Goal: Task Accomplishment & Management: Use online tool/utility

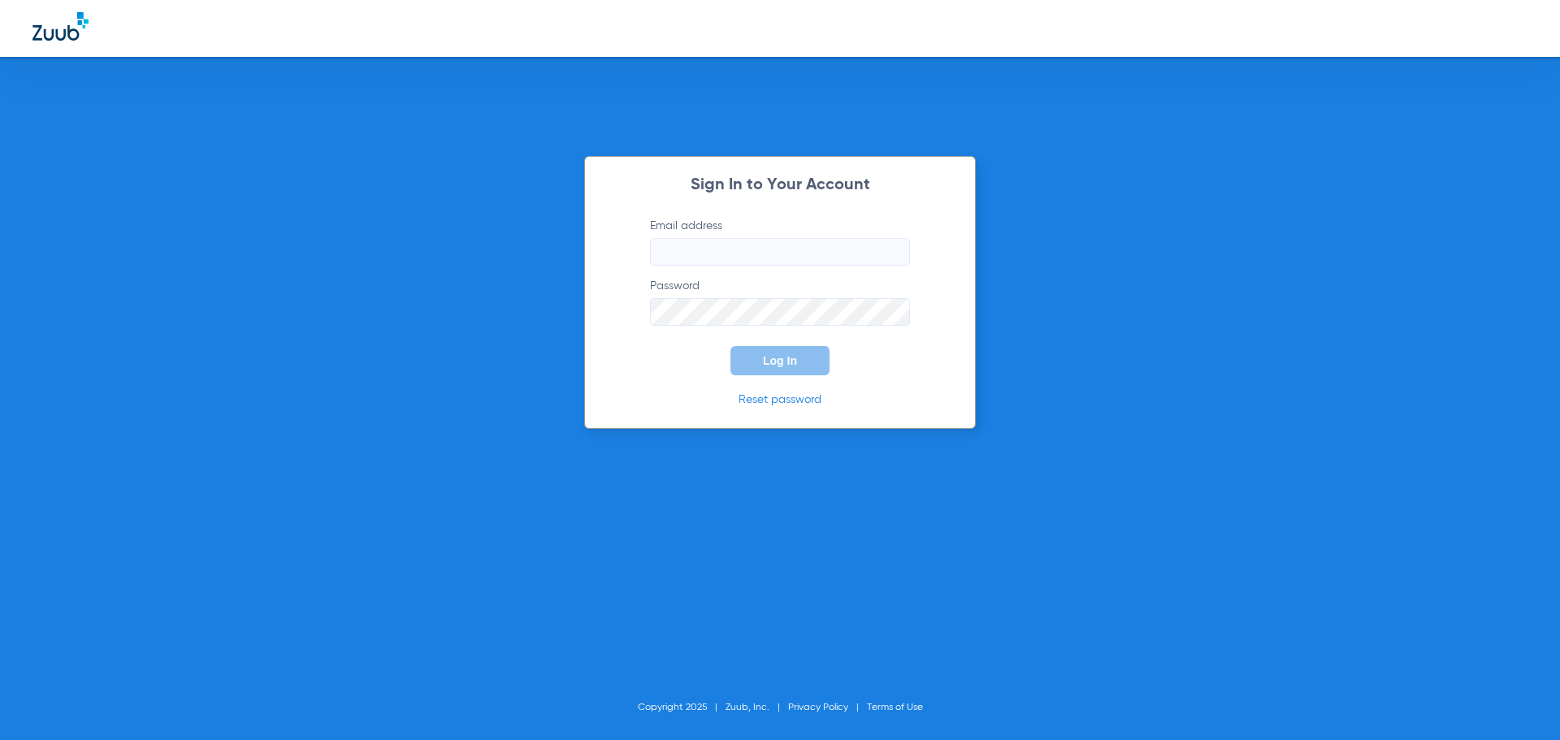
type input "[EMAIL_ADDRESS][DOMAIN_NAME]"
click at [763, 361] on span "Log In" at bounding box center [780, 360] width 34 height 13
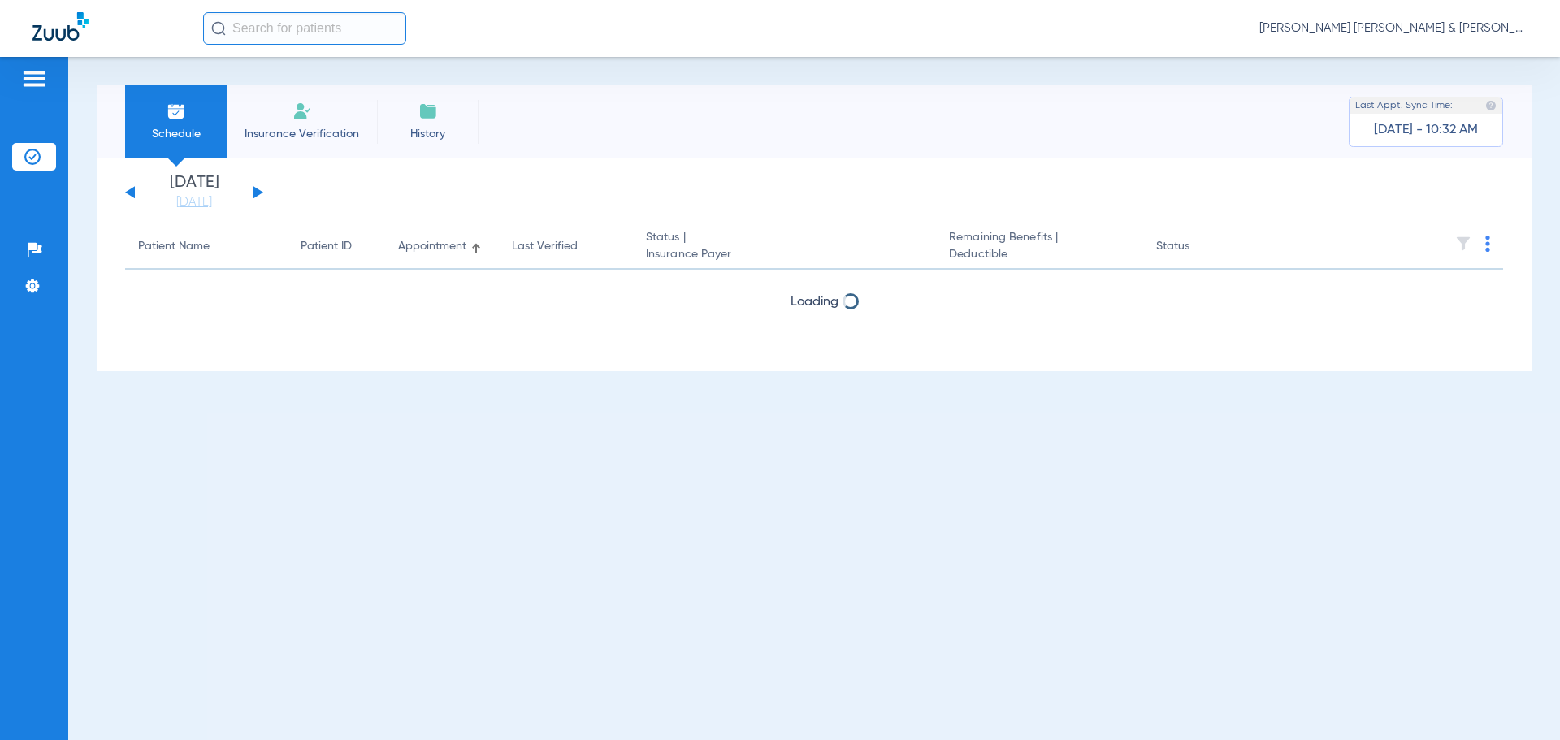
click at [253, 190] on div "[DATE] [DATE] [DATE] [DATE] [DATE] [DATE] [DATE] [DATE] [DATE] [DATE] [DATE] [D…" at bounding box center [194, 193] width 138 height 36
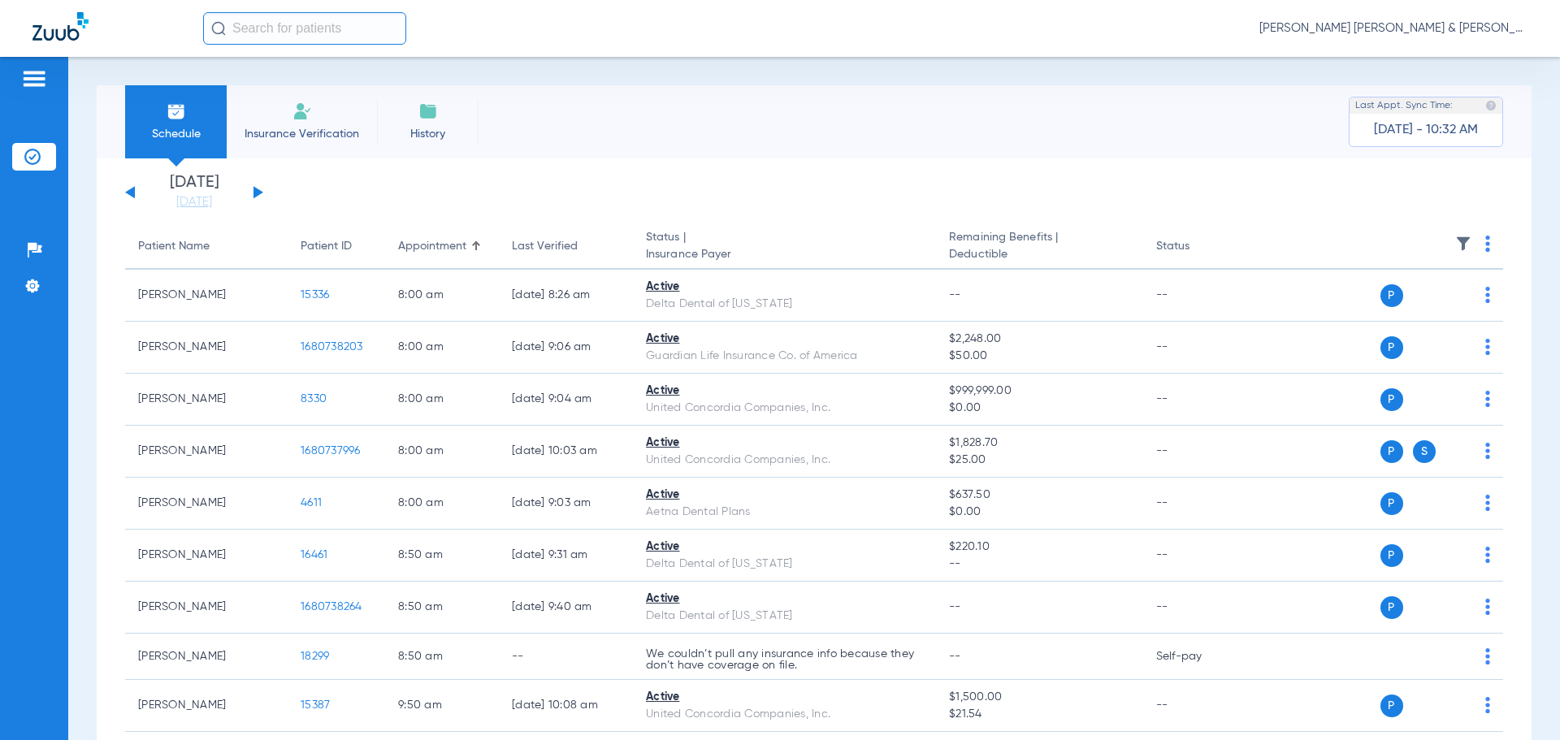
click at [254, 192] on button at bounding box center [258, 192] width 10 height 12
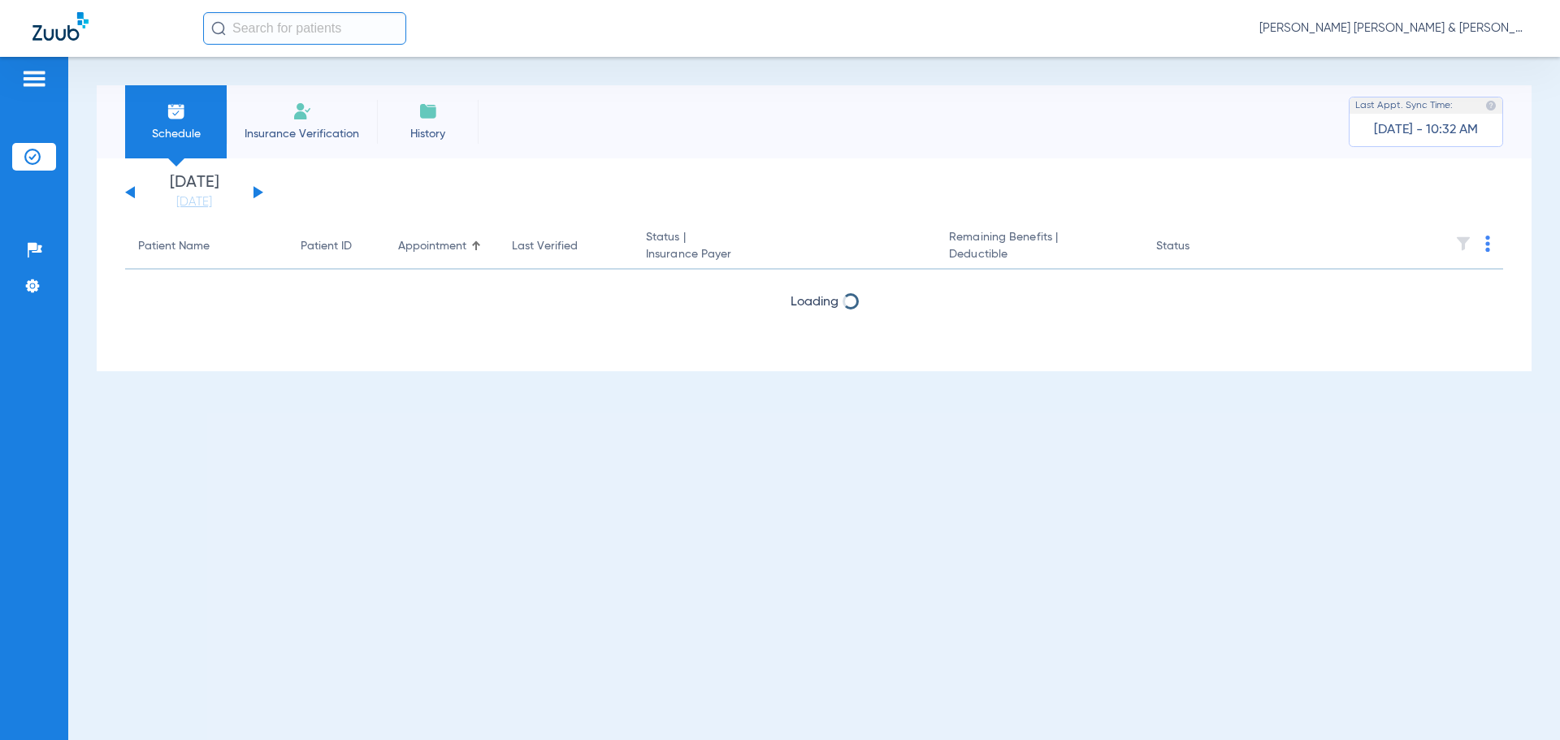
click at [254, 191] on button at bounding box center [258, 192] width 10 height 12
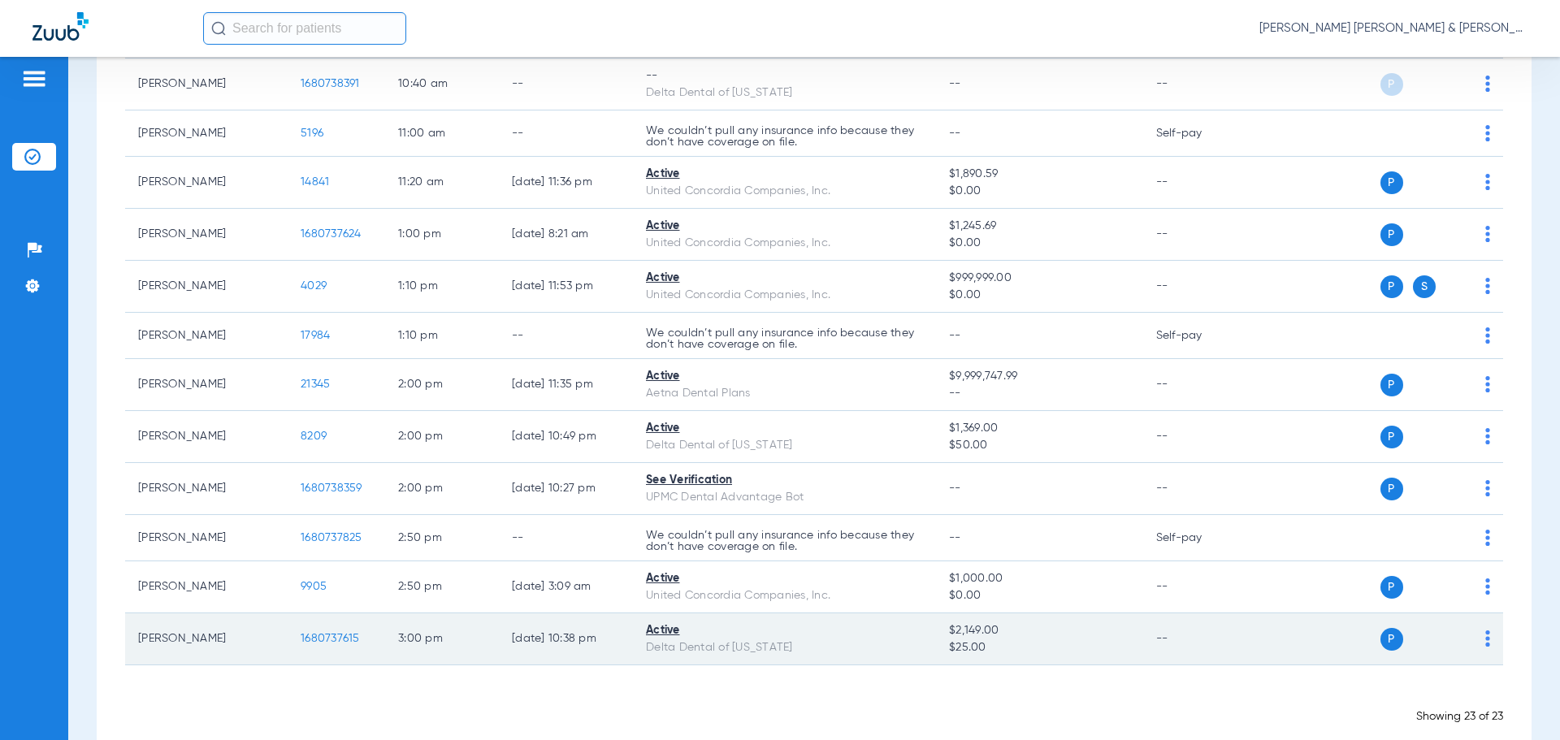
scroll to position [812, 0]
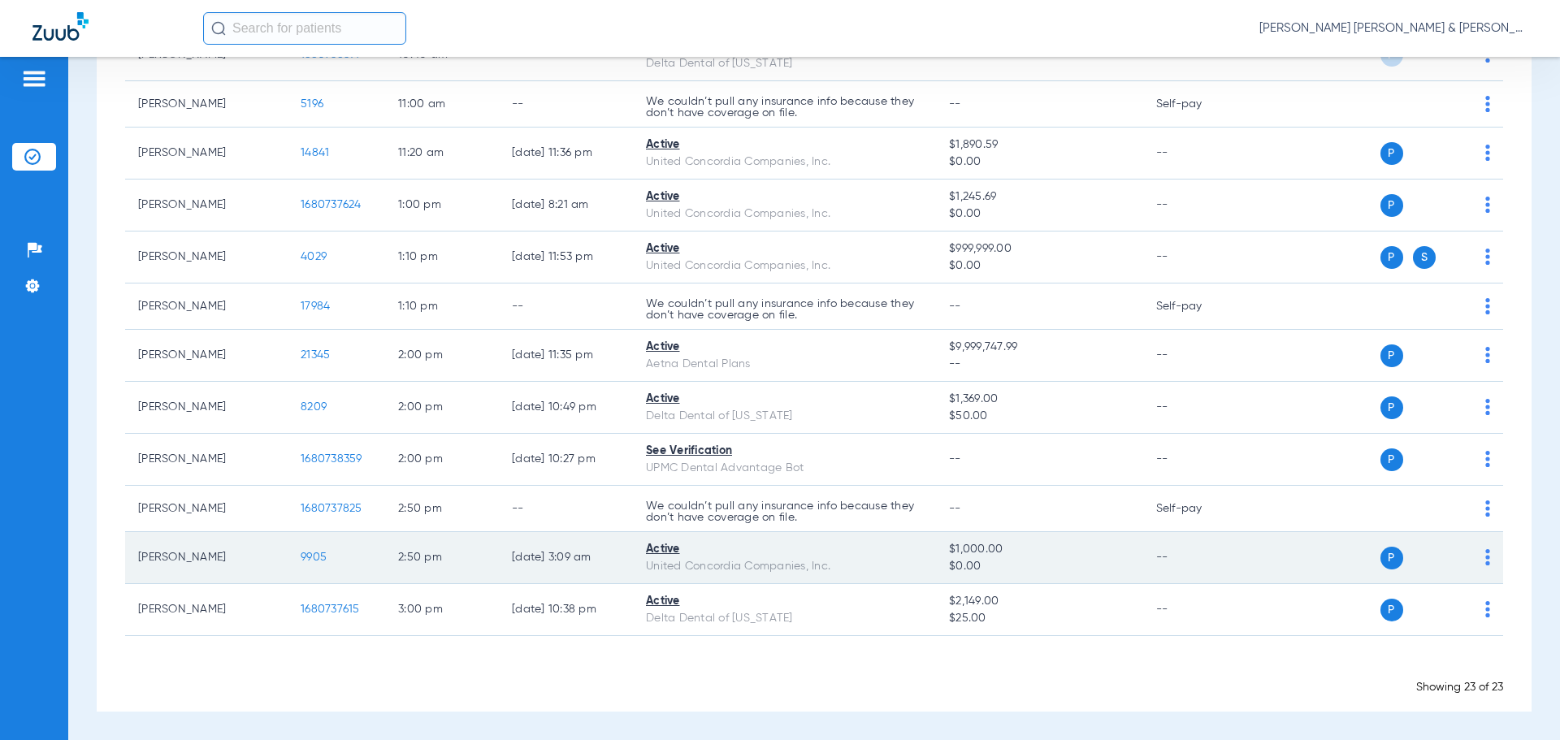
click at [1481, 562] on td "P S" at bounding box center [1378, 558] width 251 height 52
click at [1469, 561] on div "P S" at bounding box center [1372, 558] width 238 height 23
click at [1472, 560] on div "P S" at bounding box center [1372, 558] width 238 height 23
click at [1485, 560] on img at bounding box center [1487, 557] width 5 height 16
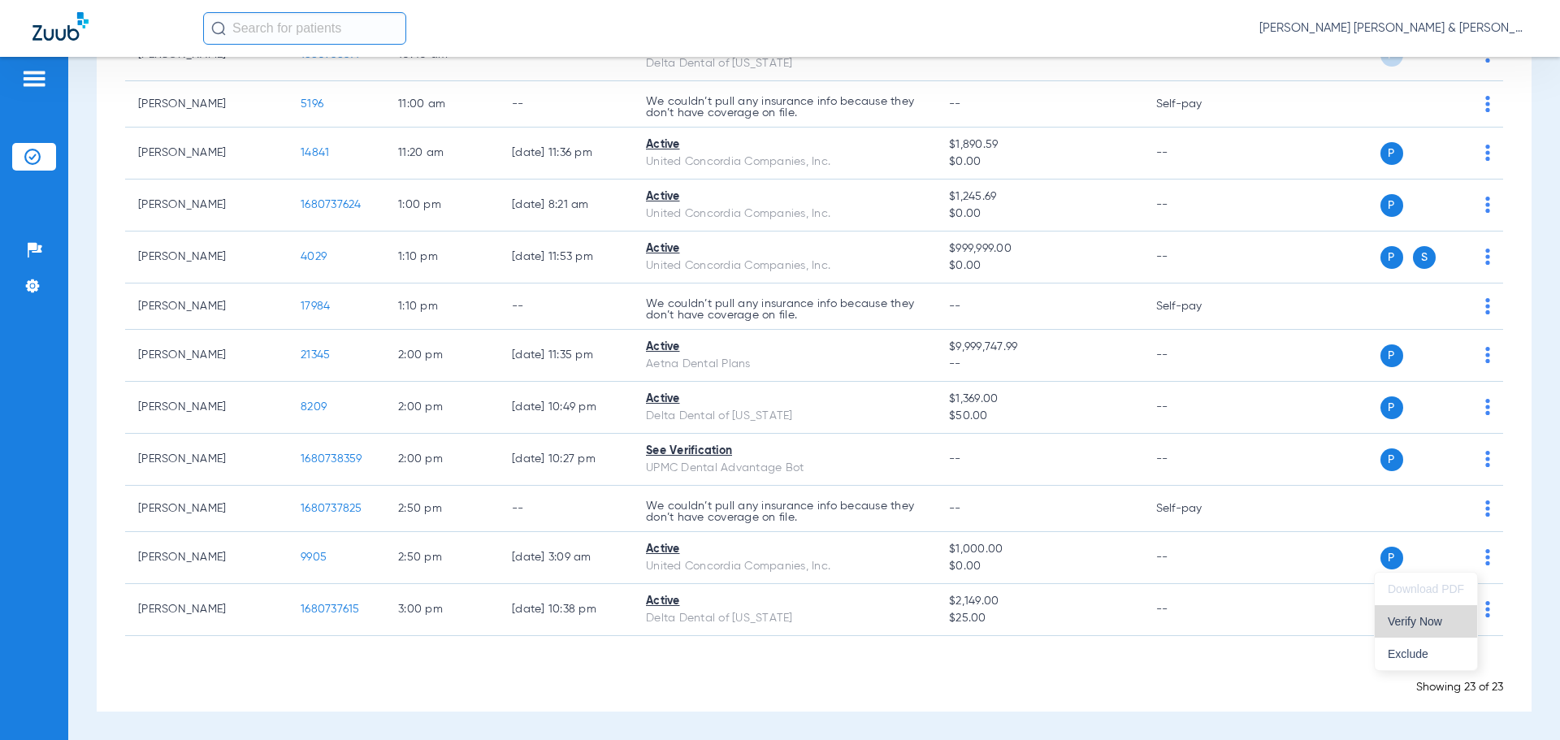
click at [1431, 626] on span "Verify Now" at bounding box center [1426, 621] width 76 height 11
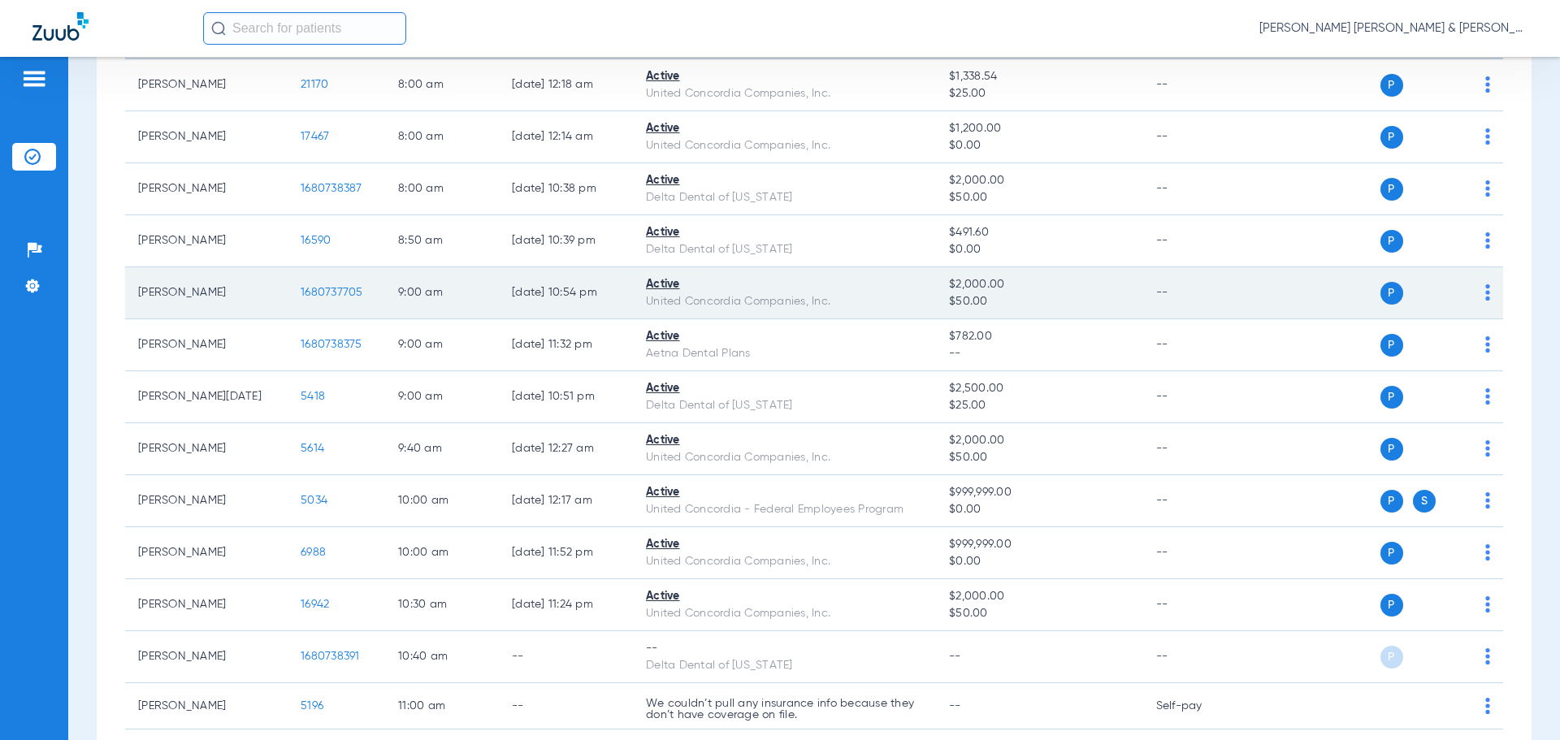
scroll to position [0, 0]
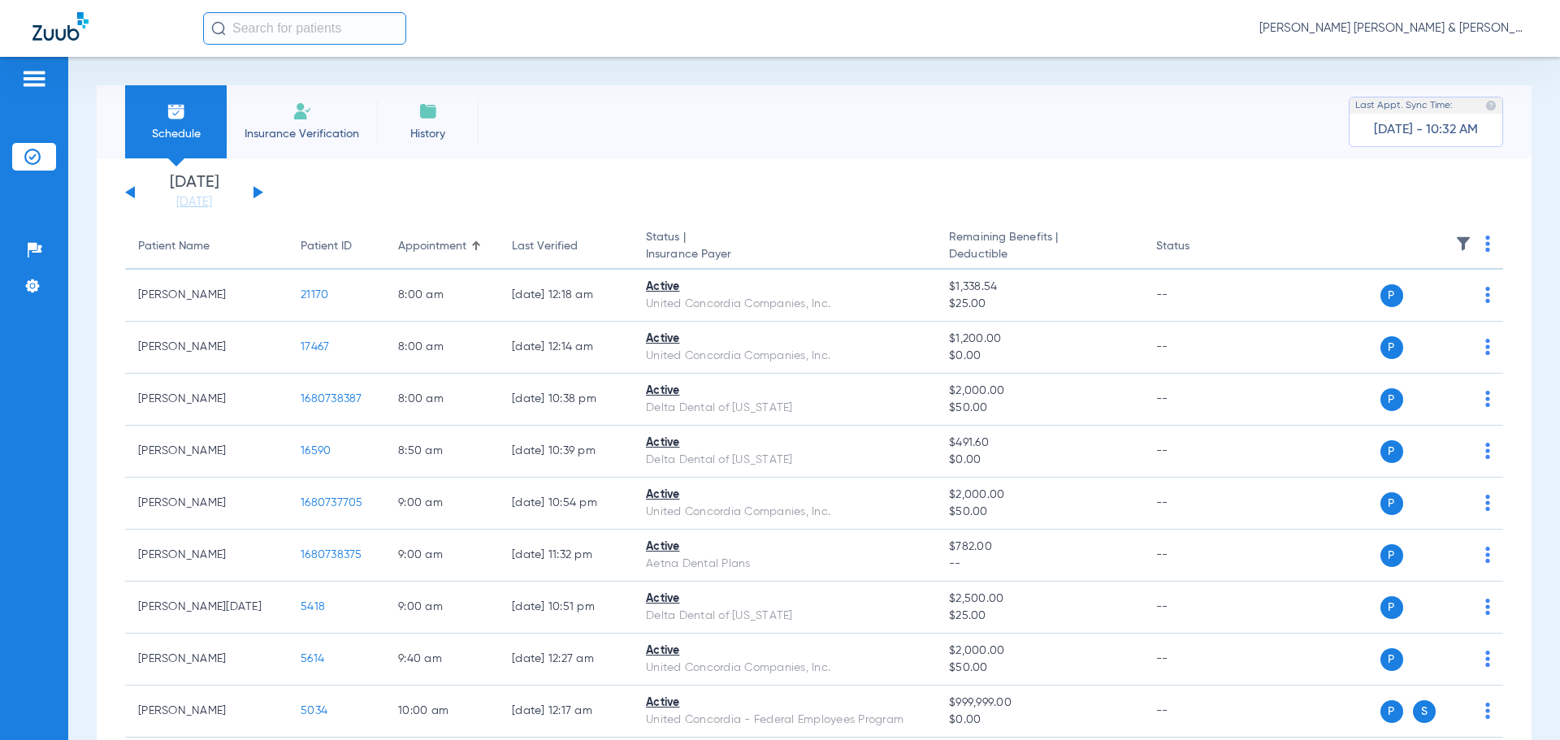
click at [253, 188] on div "[DATE] [DATE] [DATE] [DATE] [DATE] [DATE] [DATE] [DATE] [DATE] [DATE] [DATE] [D…" at bounding box center [194, 193] width 138 height 36
click at [256, 188] on div "[DATE] [DATE] [DATE] [DATE] [DATE] [DATE] [DATE] [DATE] [DATE] [DATE] [DATE] [D…" at bounding box center [194, 193] width 138 height 36
click at [254, 189] on button at bounding box center [258, 192] width 10 height 12
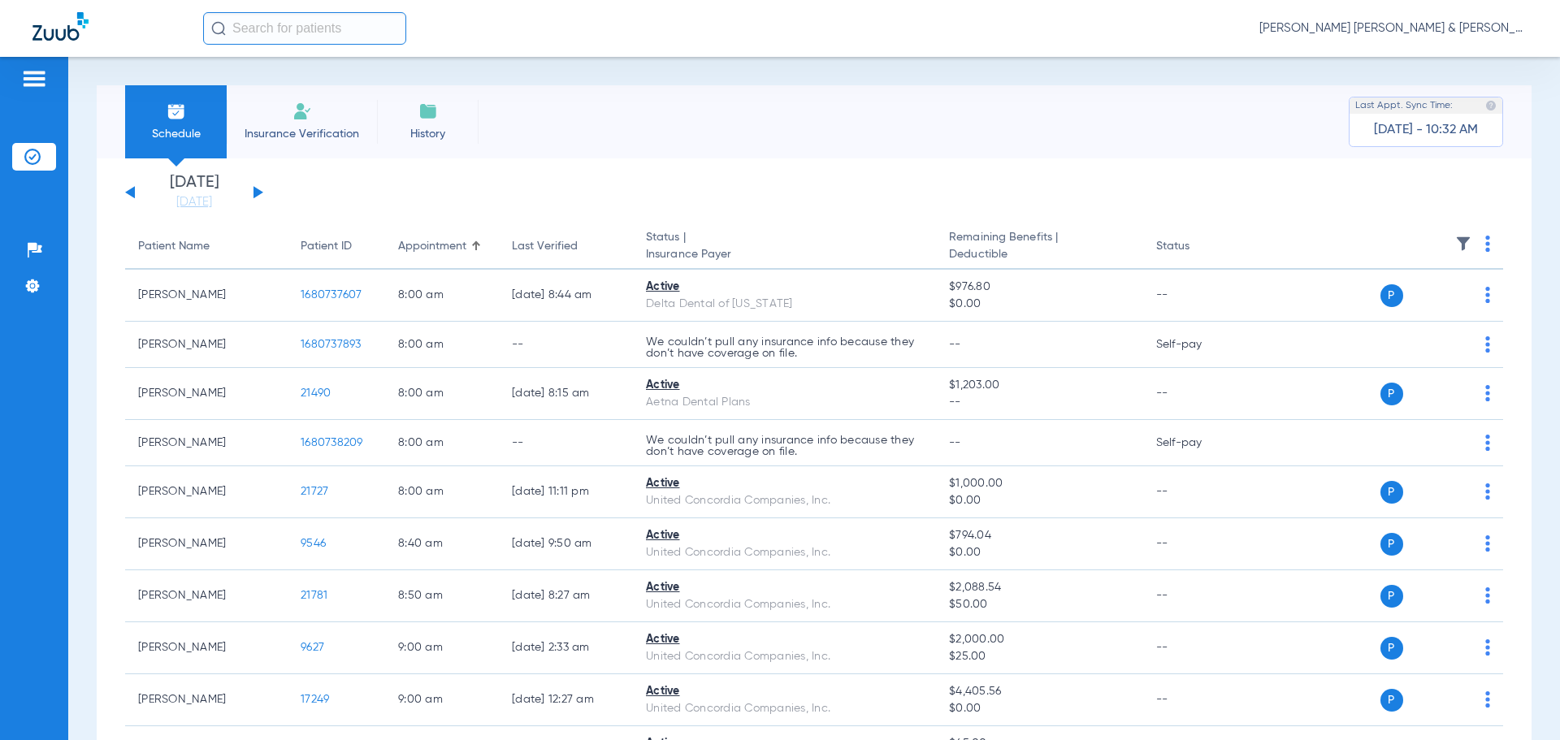
click at [255, 187] on div "[DATE] [DATE] [DATE] [DATE] [DATE] [DATE] [DATE] [DATE] [DATE] [DATE] [DATE] [D…" at bounding box center [194, 193] width 138 height 36
click at [254, 189] on button at bounding box center [258, 192] width 10 height 12
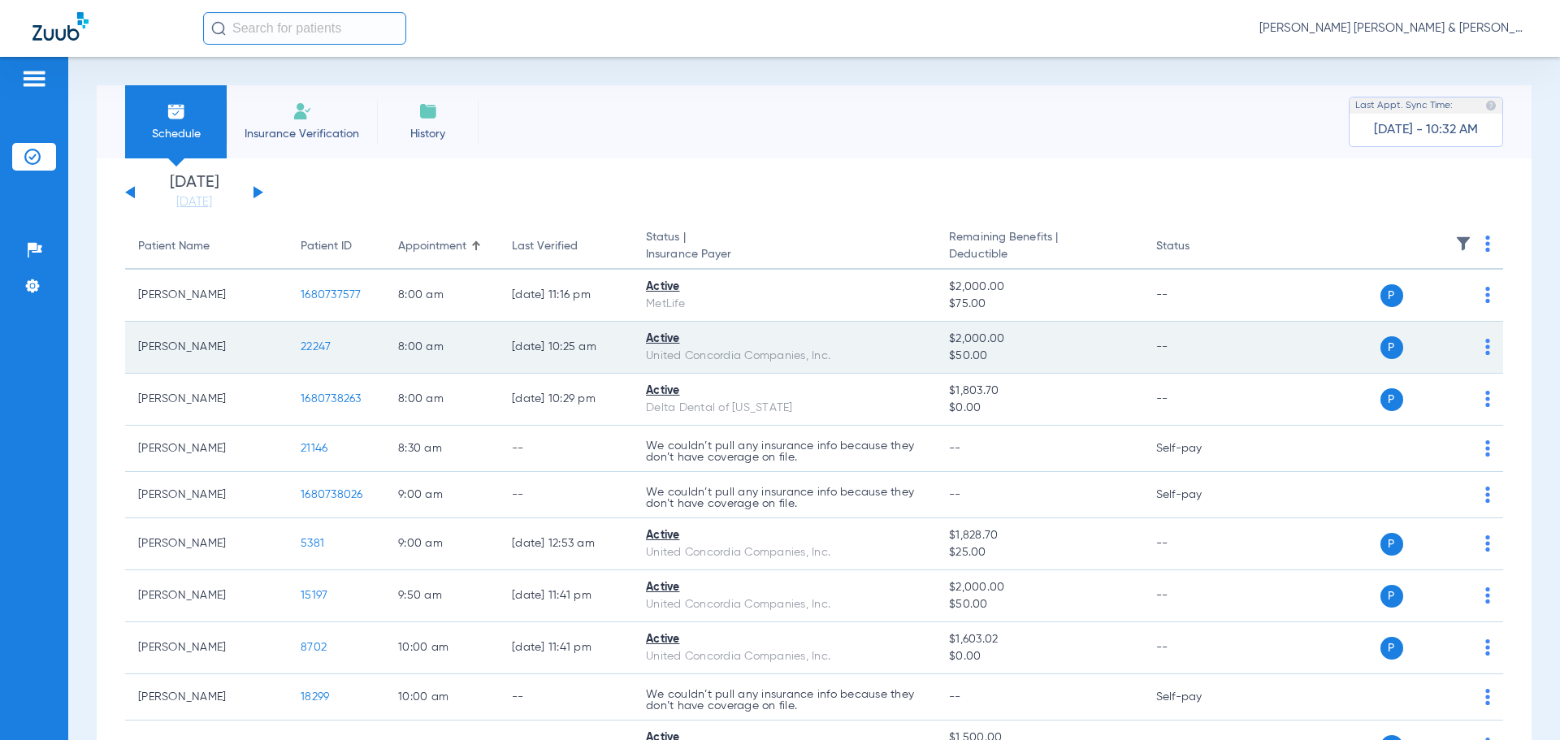
click at [1473, 352] on div "P S" at bounding box center [1372, 347] width 238 height 23
click at [1472, 352] on div "P S" at bounding box center [1372, 347] width 238 height 23
click at [1485, 351] on img at bounding box center [1487, 347] width 5 height 16
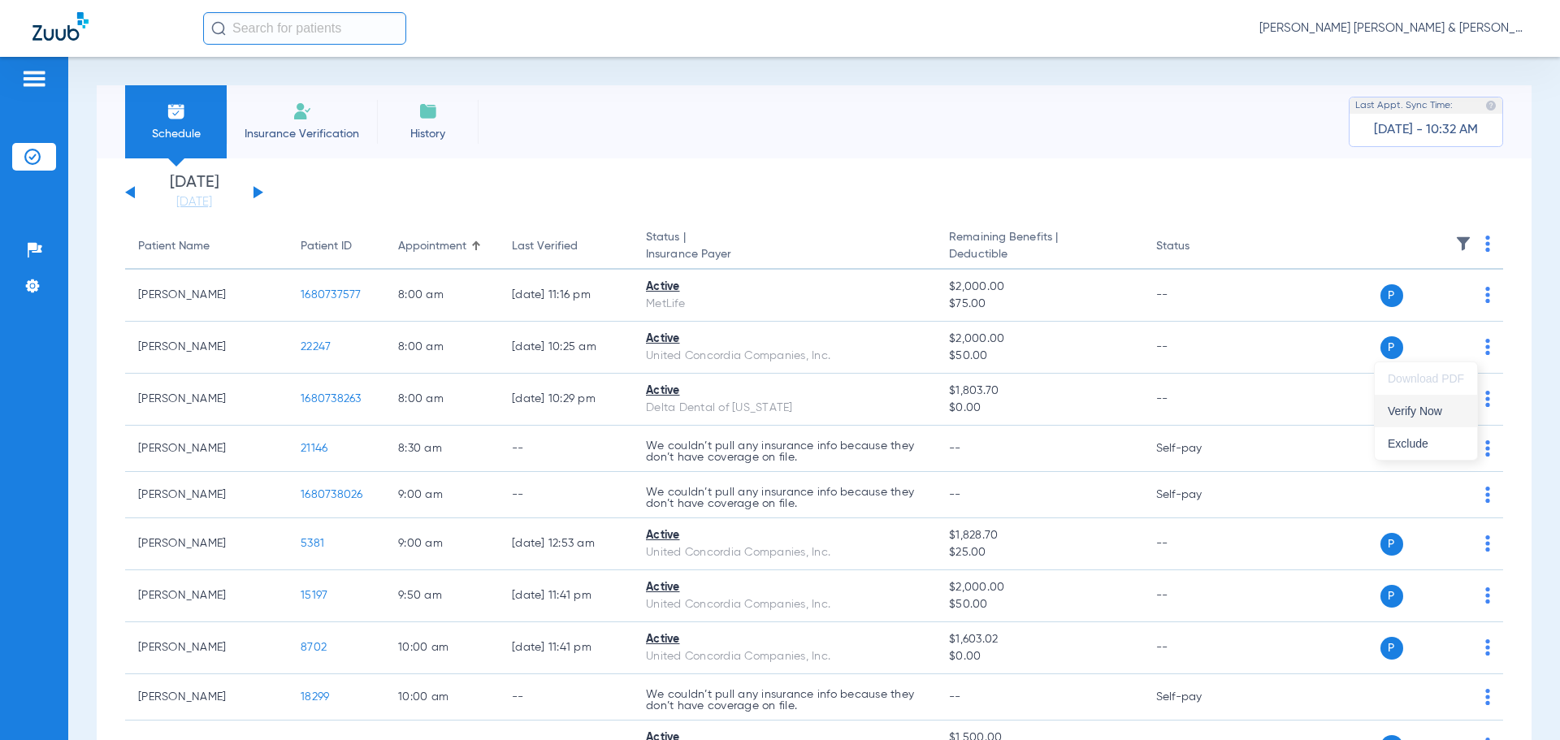
click at [1410, 423] on button "Verify Now" at bounding box center [1426, 411] width 102 height 32
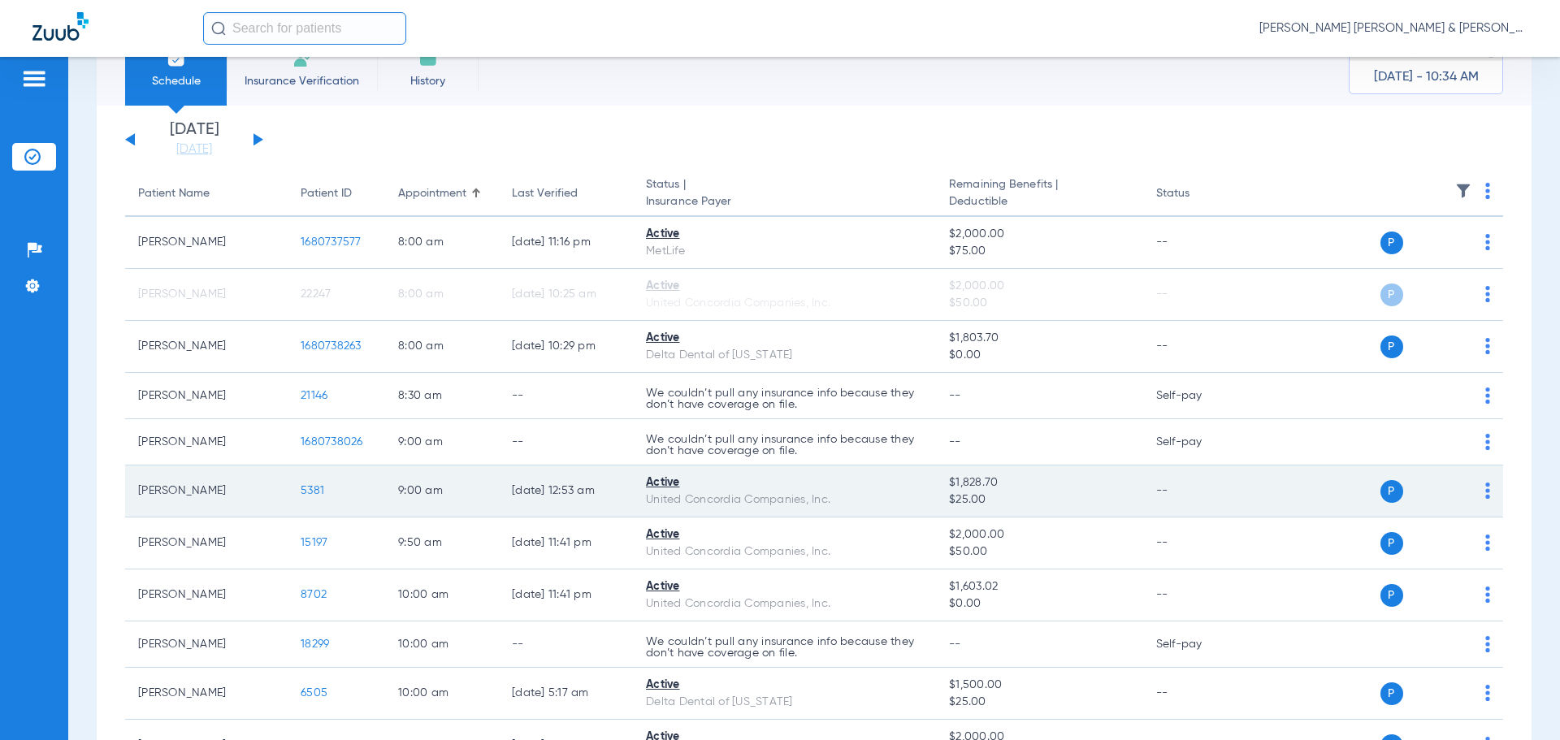
scroll to position [81, 0]
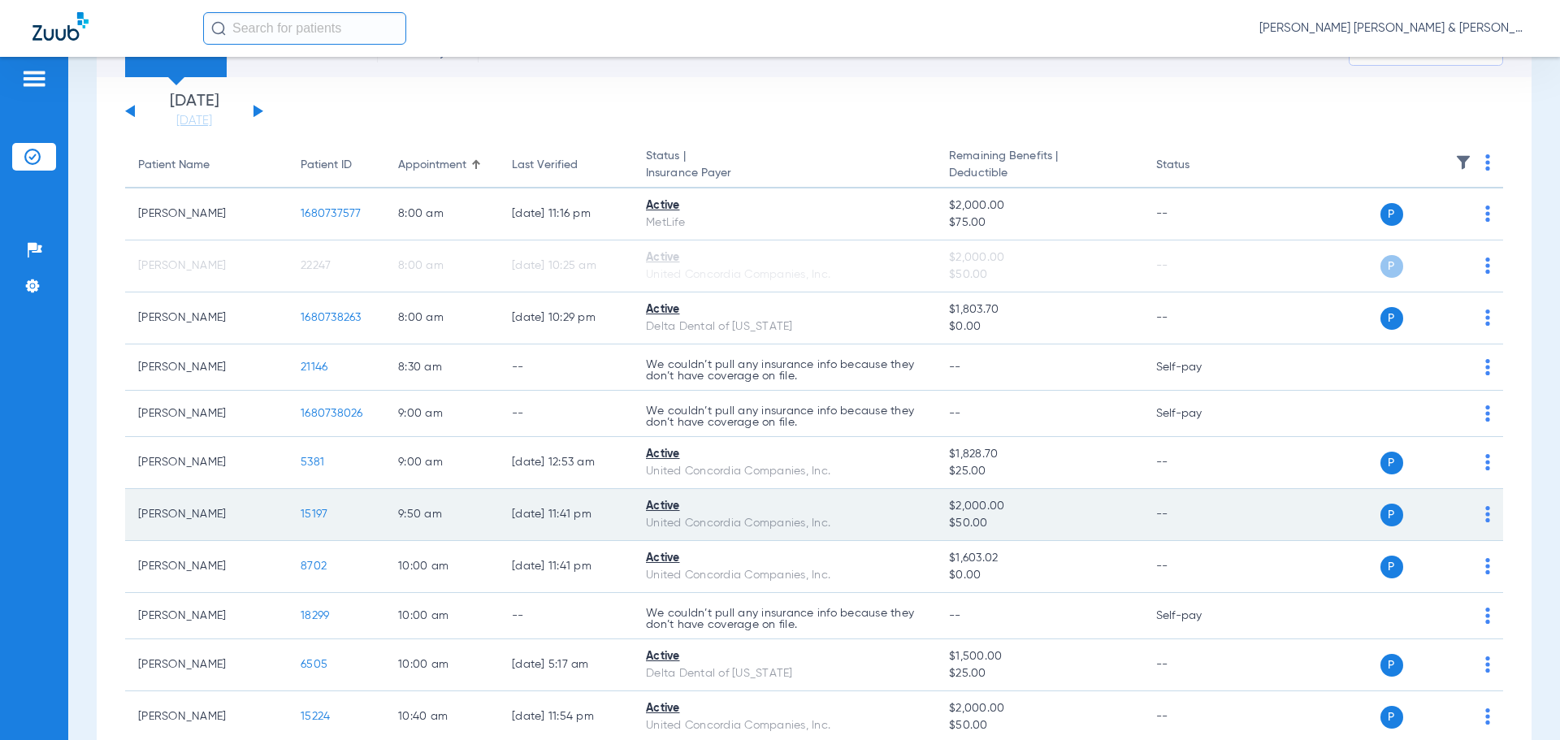
click at [1485, 516] on img at bounding box center [1487, 514] width 5 height 16
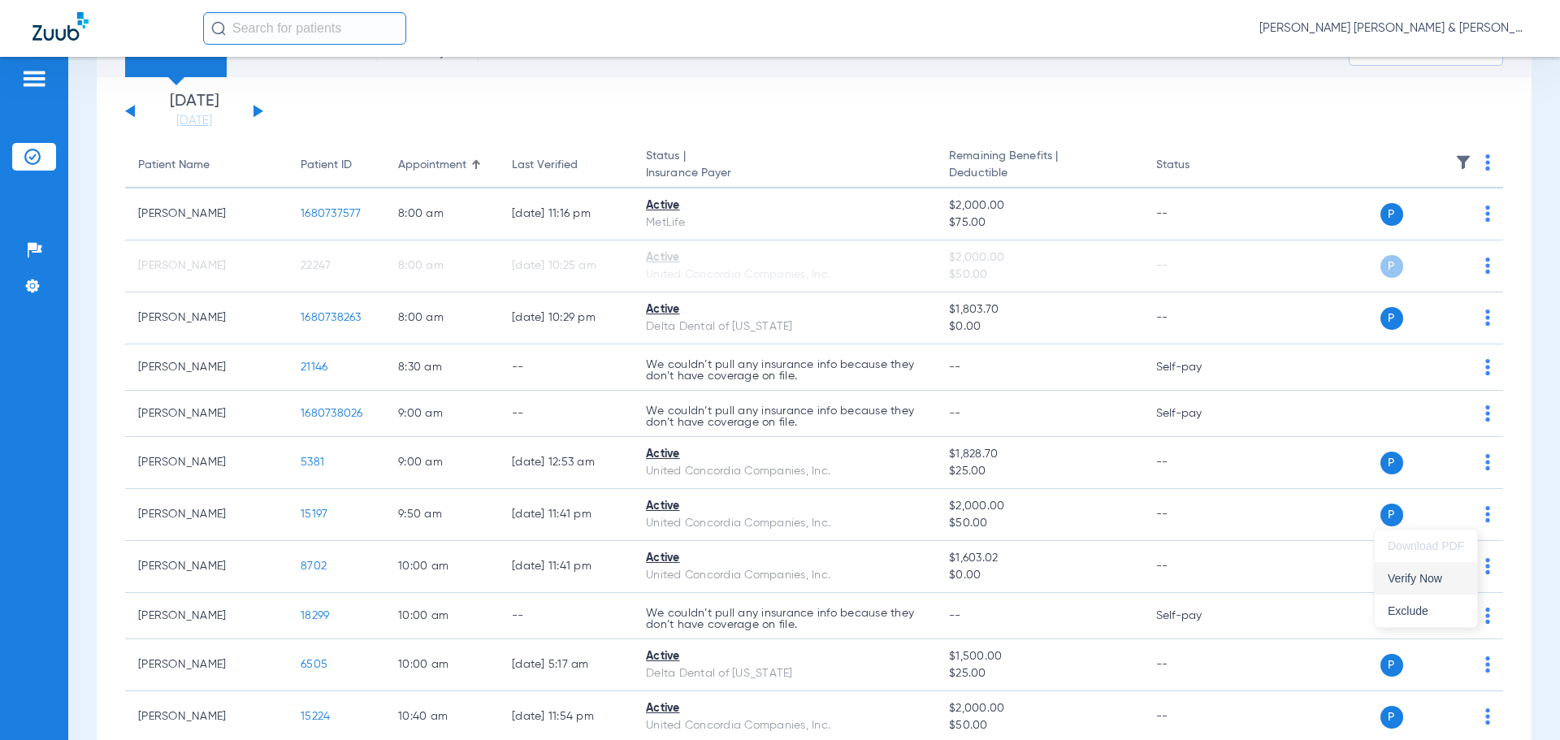
click at [1425, 578] on span "Verify Now" at bounding box center [1426, 578] width 76 height 11
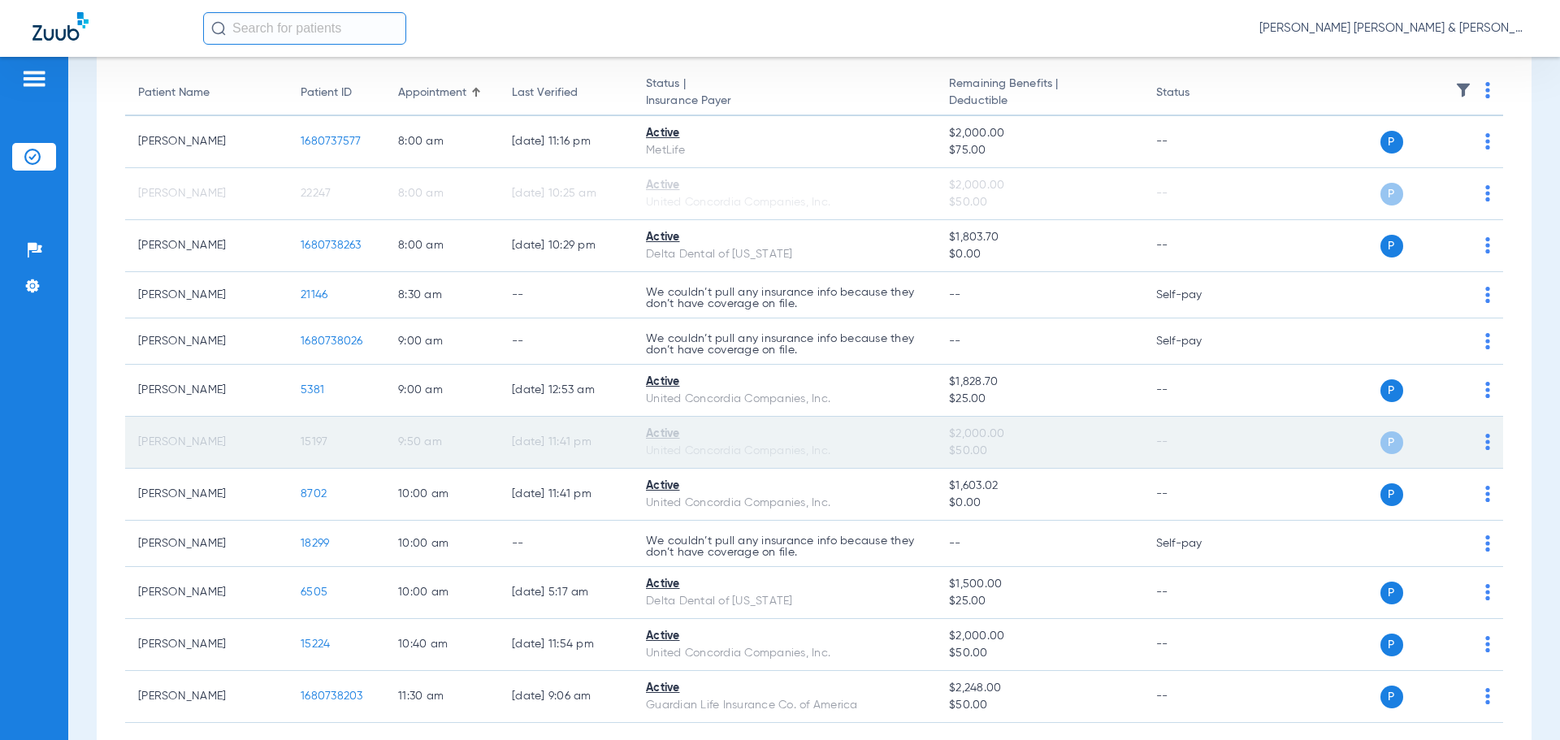
scroll to position [162, 0]
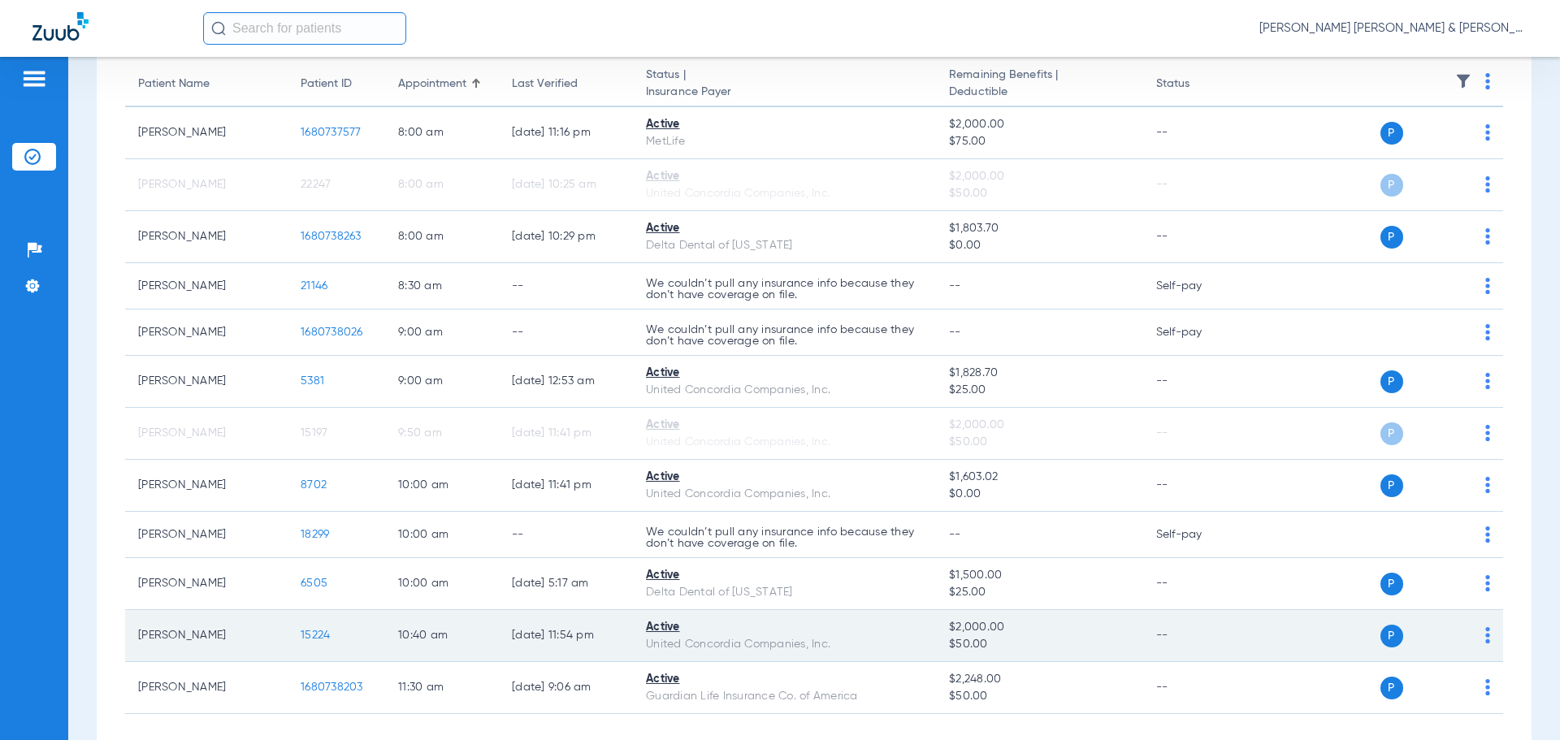
click at [1471, 639] on div "P S" at bounding box center [1372, 636] width 238 height 23
click at [1480, 639] on td "P S" at bounding box center [1378, 636] width 251 height 52
click at [1485, 635] on img at bounding box center [1487, 635] width 5 height 16
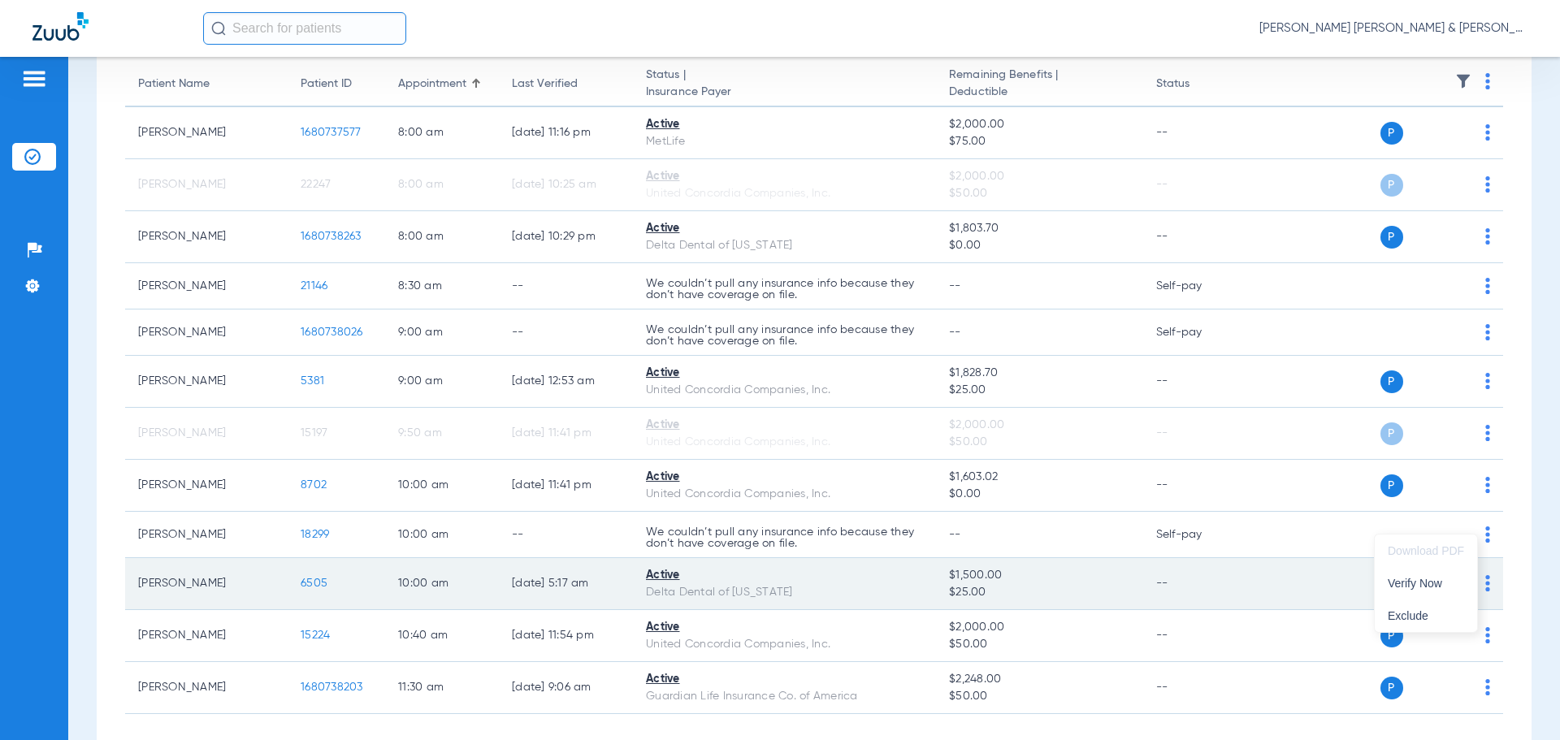
click at [1430, 585] on span "Verify Now" at bounding box center [1426, 583] width 76 height 11
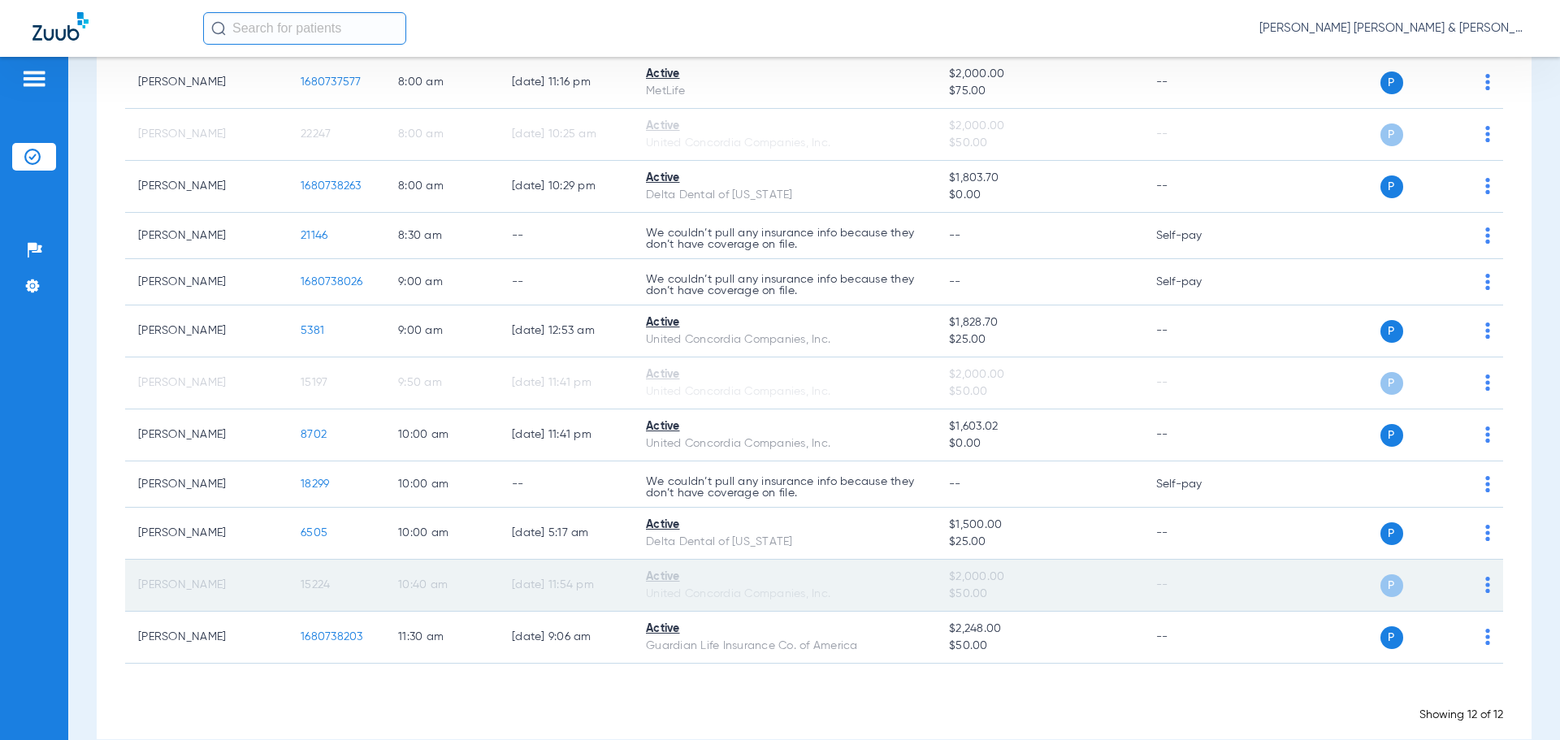
scroll to position [240, 0]
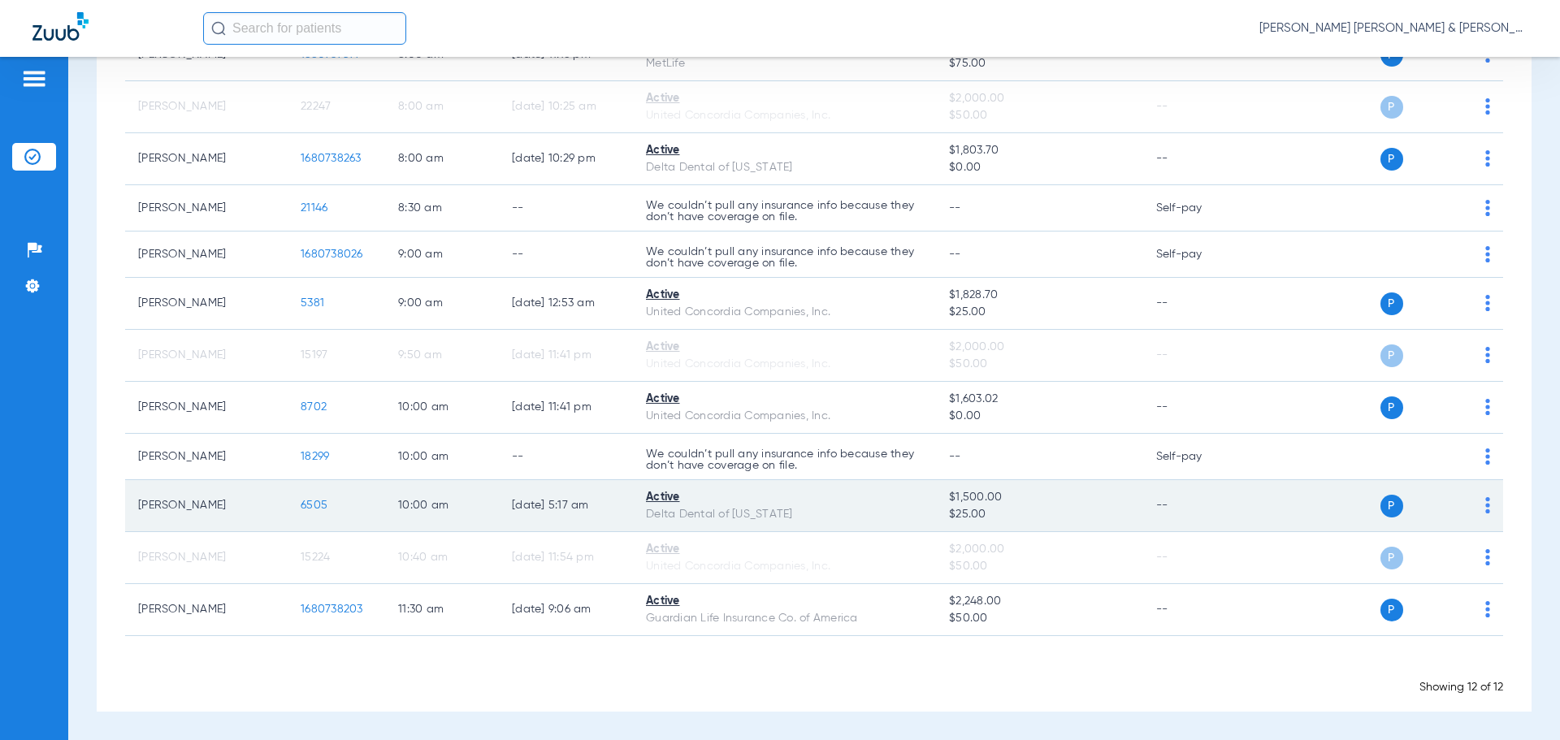
click at [1479, 509] on td "P S" at bounding box center [1378, 506] width 251 height 52
click at [1485, 508] on img at bounding box center [1487, 505] width 5 height 16
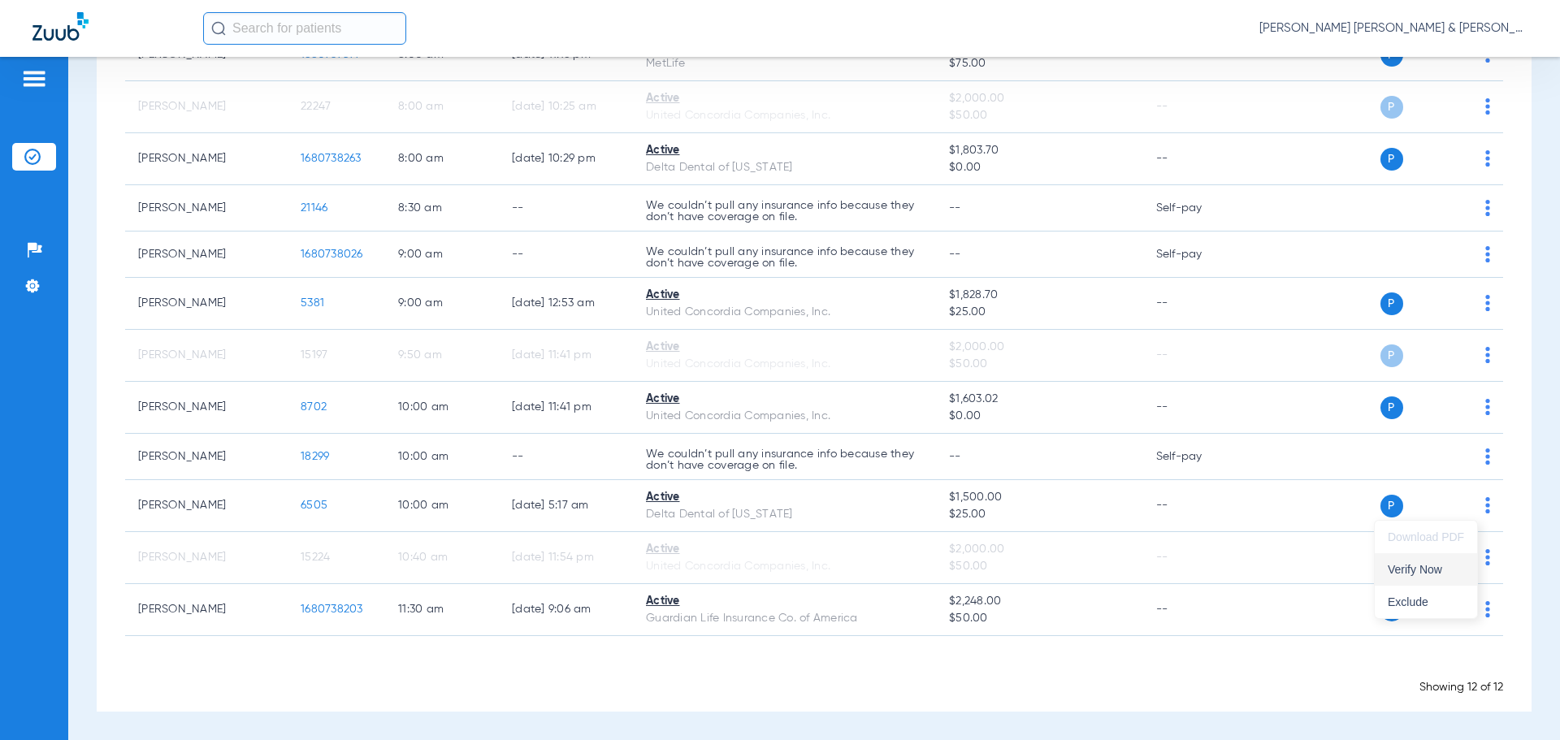
click at [1444, 573] on span "Verify Now" at bounding box center [1426, 569] width 76 height 11
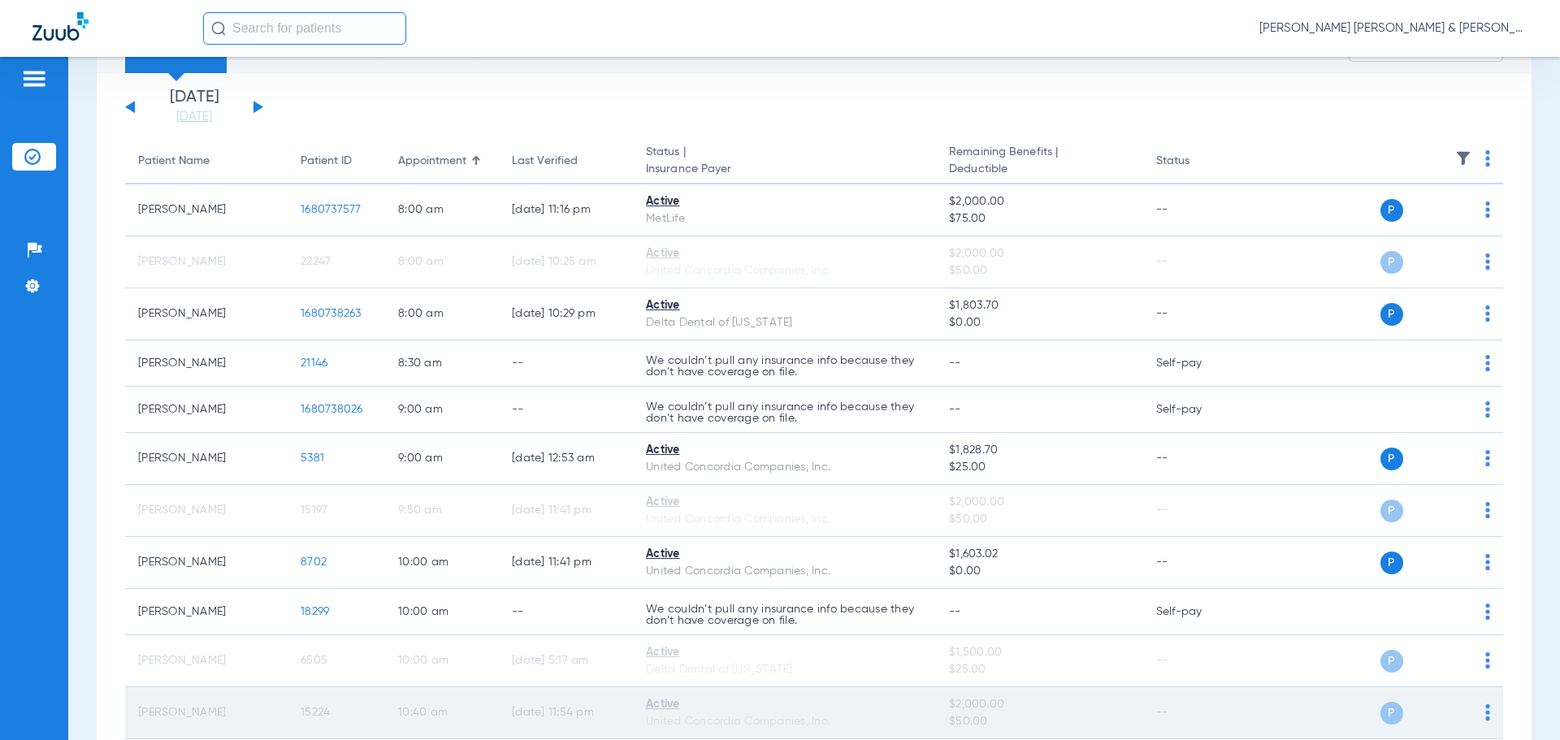
scroll to position [0, 0]
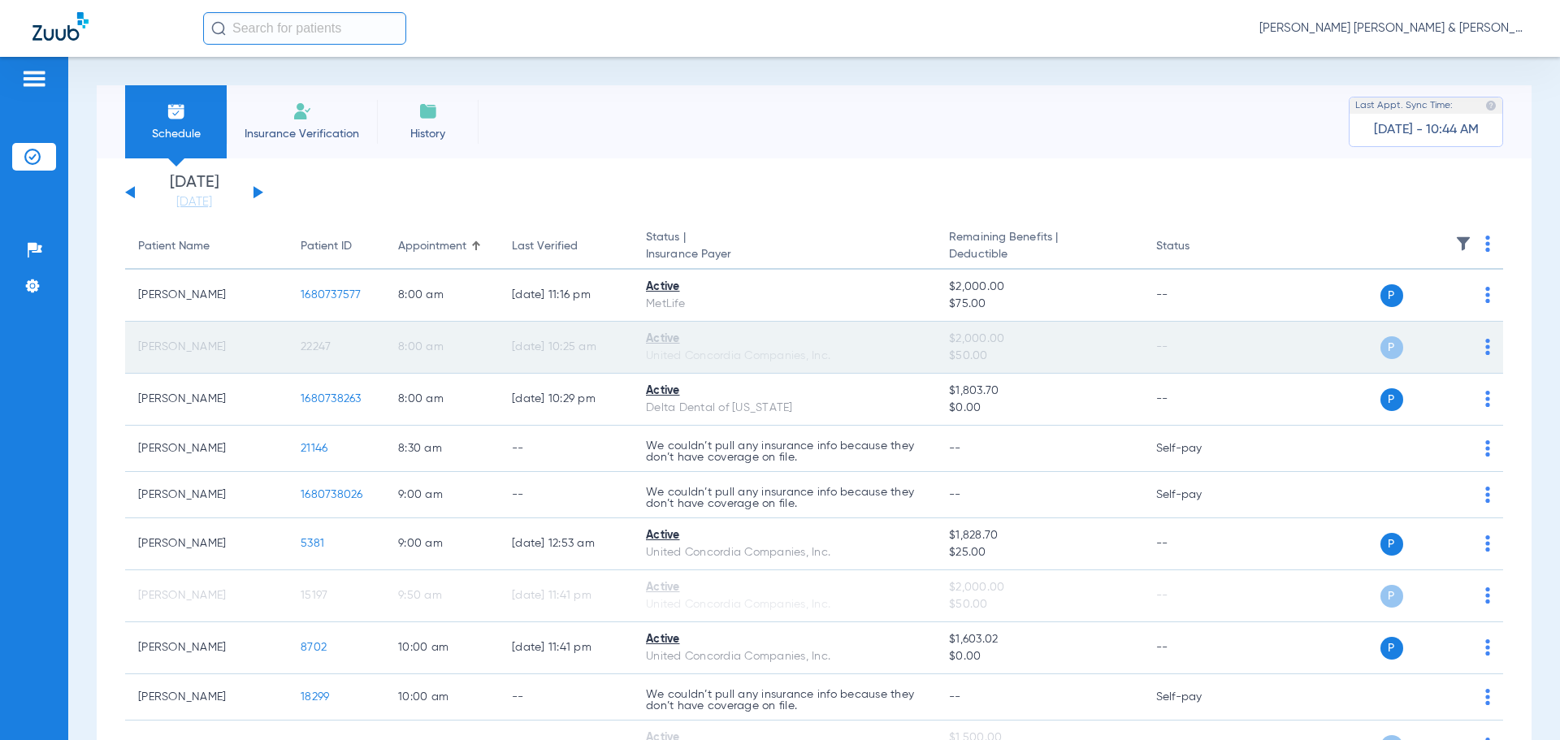
click at [1485, 344] on img at bounding box center [1487, 347] width 5 height 16
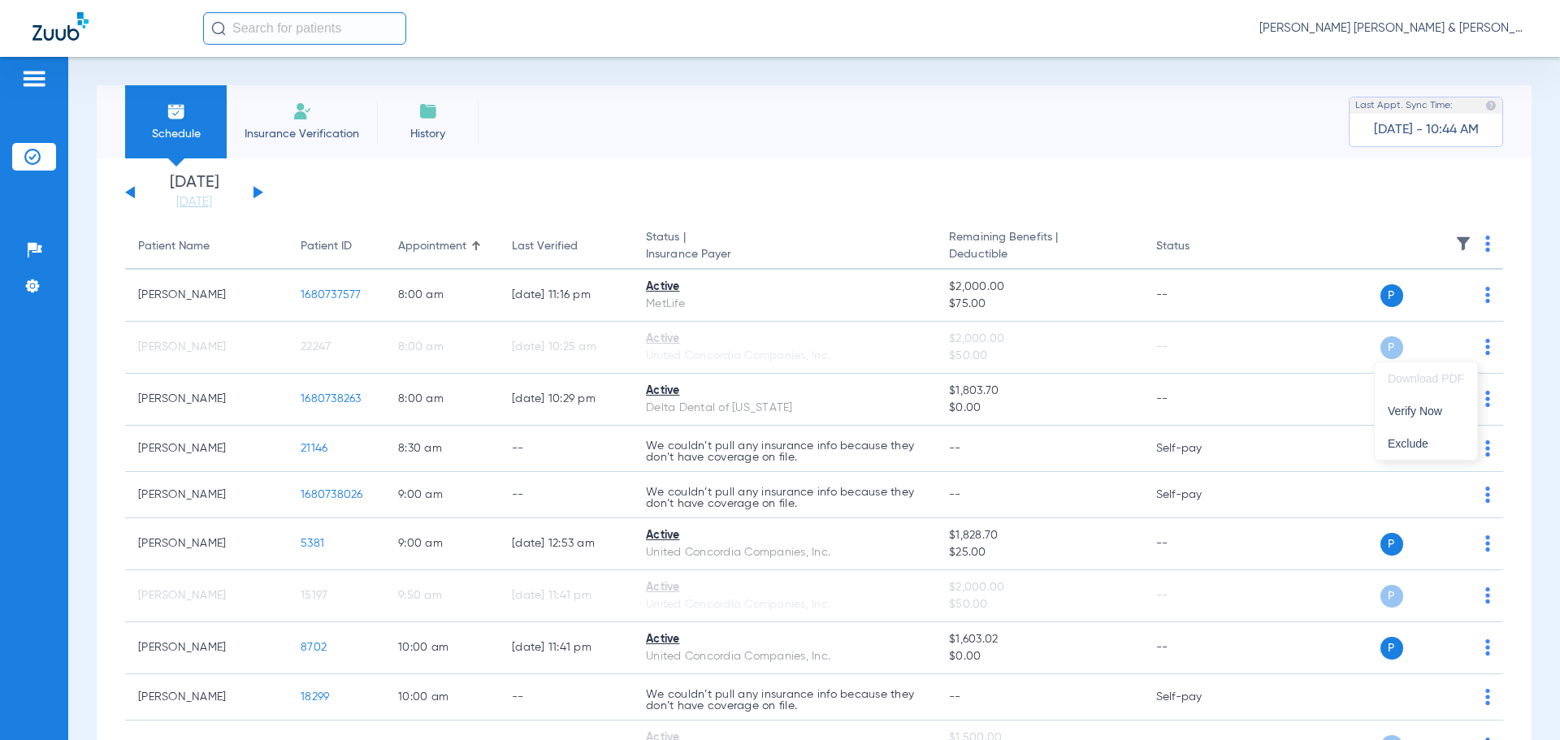
click at [1099, 368] on div at bounding box center [780, 370] width 1560 height 740
click at [199, 207] on link "[DATE]" at bounding box center [193, 202] width 97 height 16
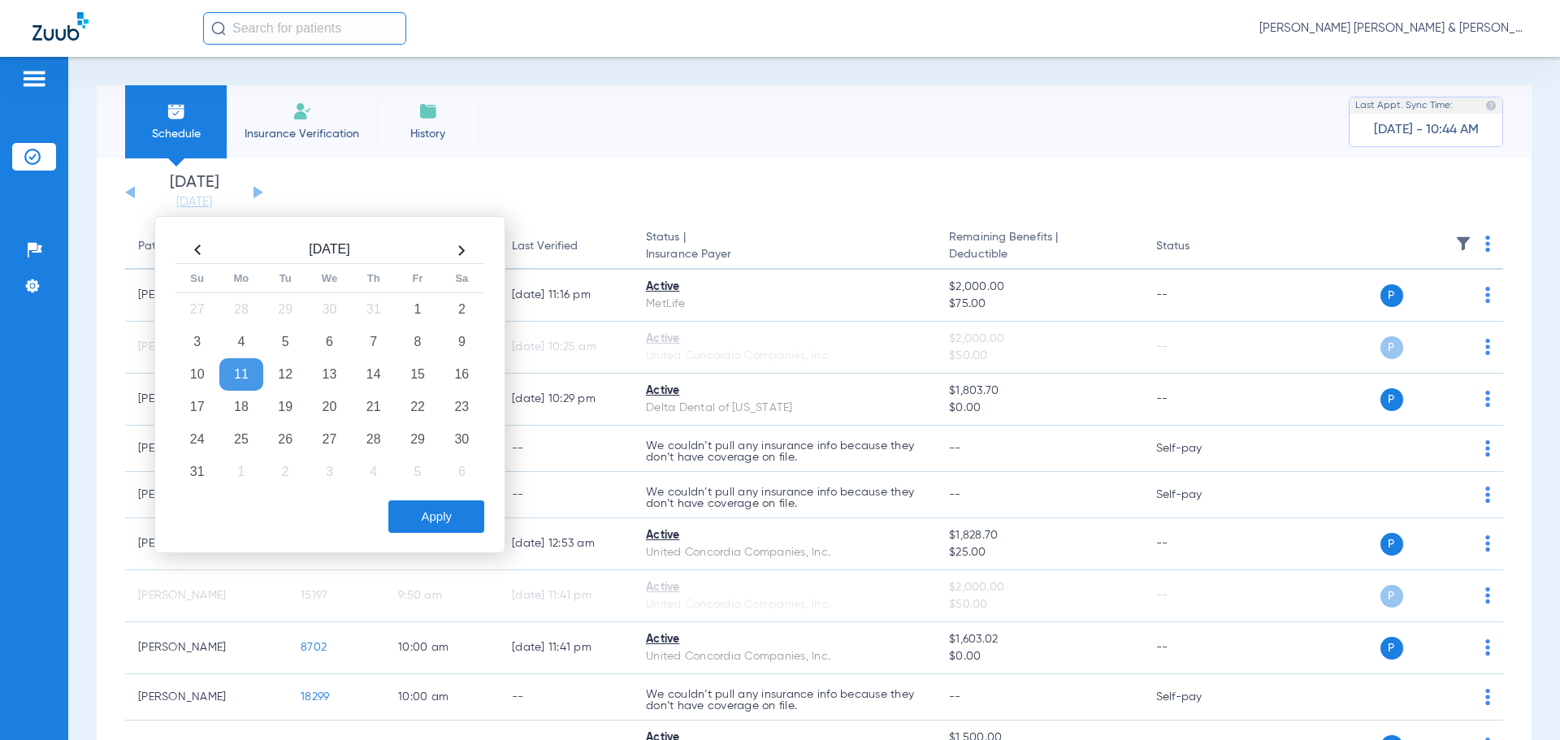
click at [239, 371] on td "11" at bounding box center [241, 374] width 44 height 32
click at [476, 522] on button "Apply" at bounding box center [436, 516] width 96 height 32
